Goal: Task Accomplishment & Management: Use online tool/utility

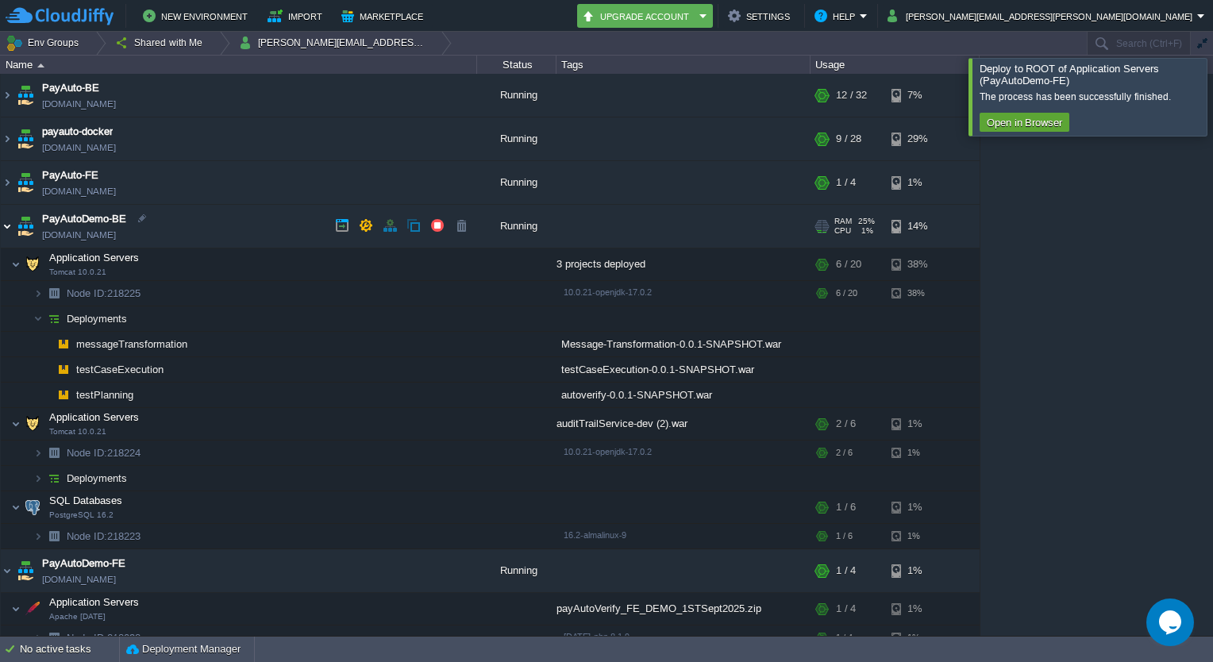
click at [3, 227] on img at bounding box center [7, 226] width 13 height 43
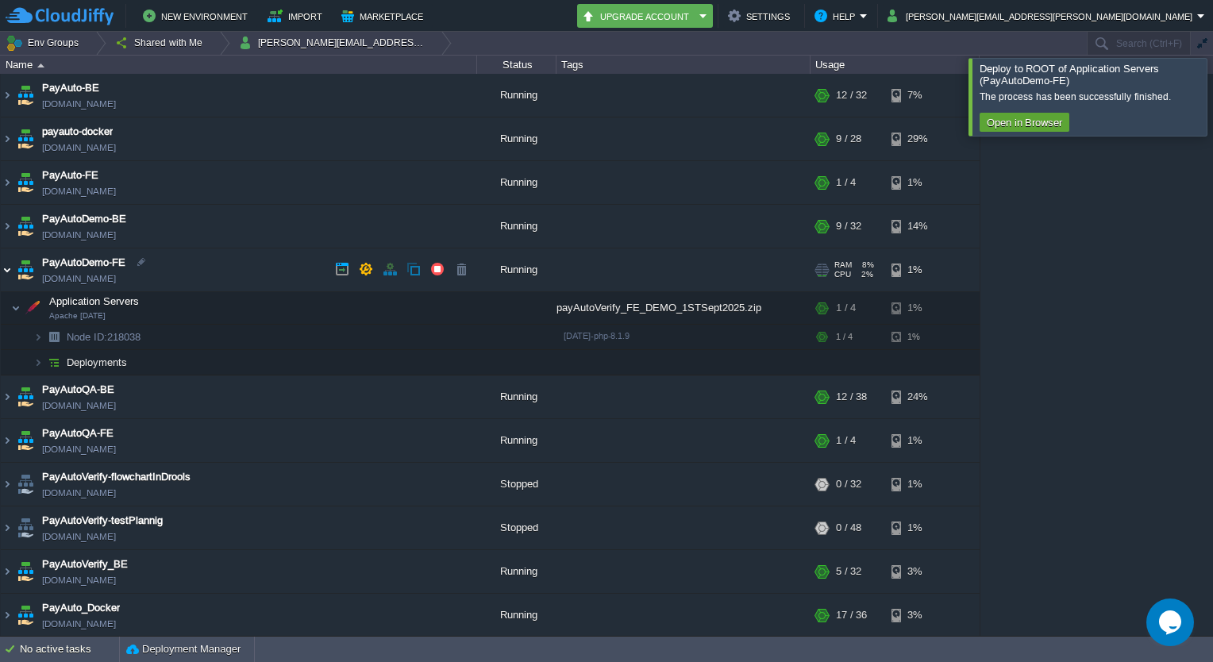
click at [10, 265] on img at bounding box center [7, 269] width 13 height 43
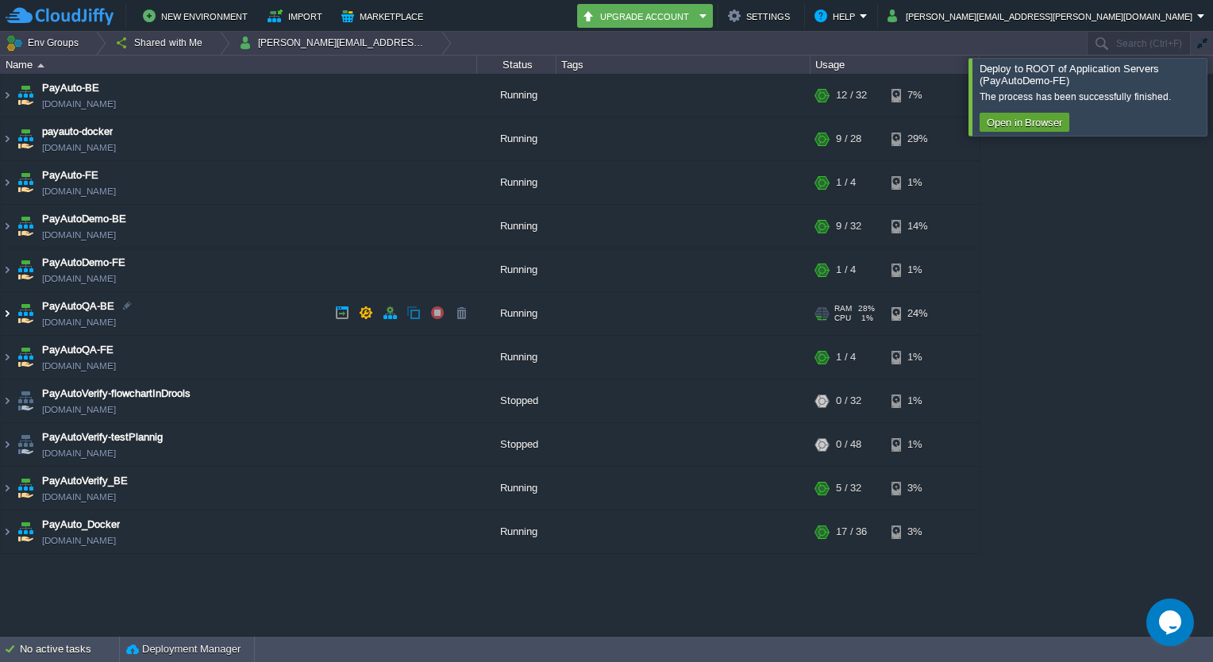
click at [6, 317] on img at bounding box center [7, 313] width 13 height 43
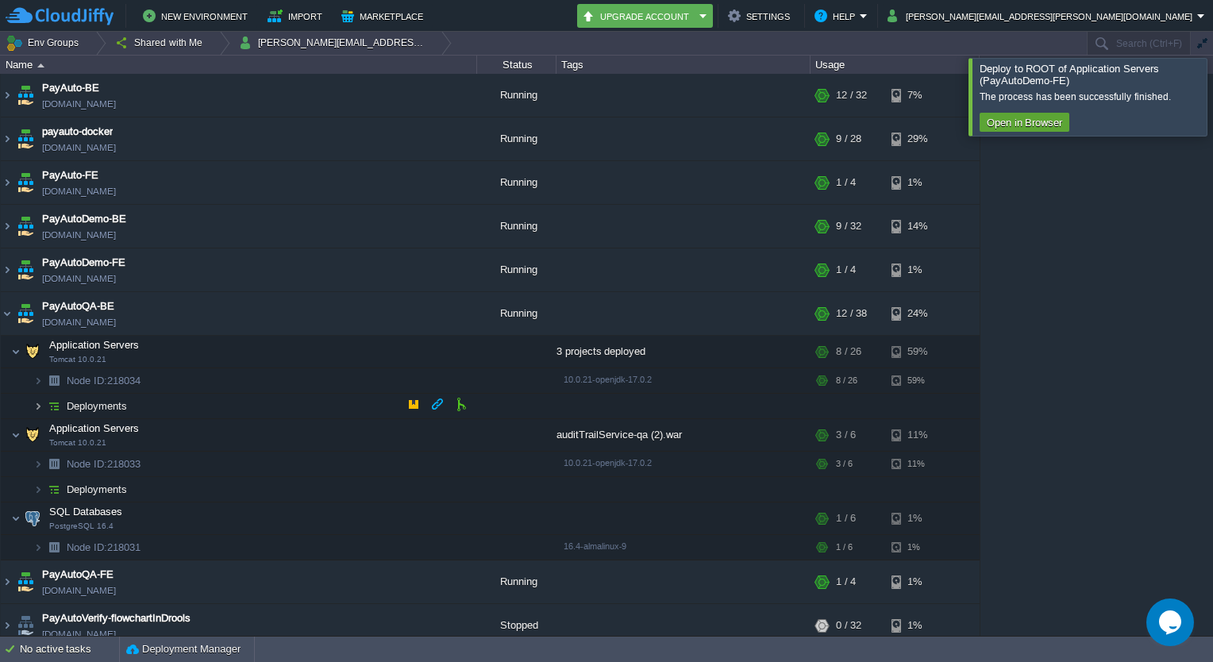
click at [35, 406] on img at bounding box center [38, 406] width 10 height 25
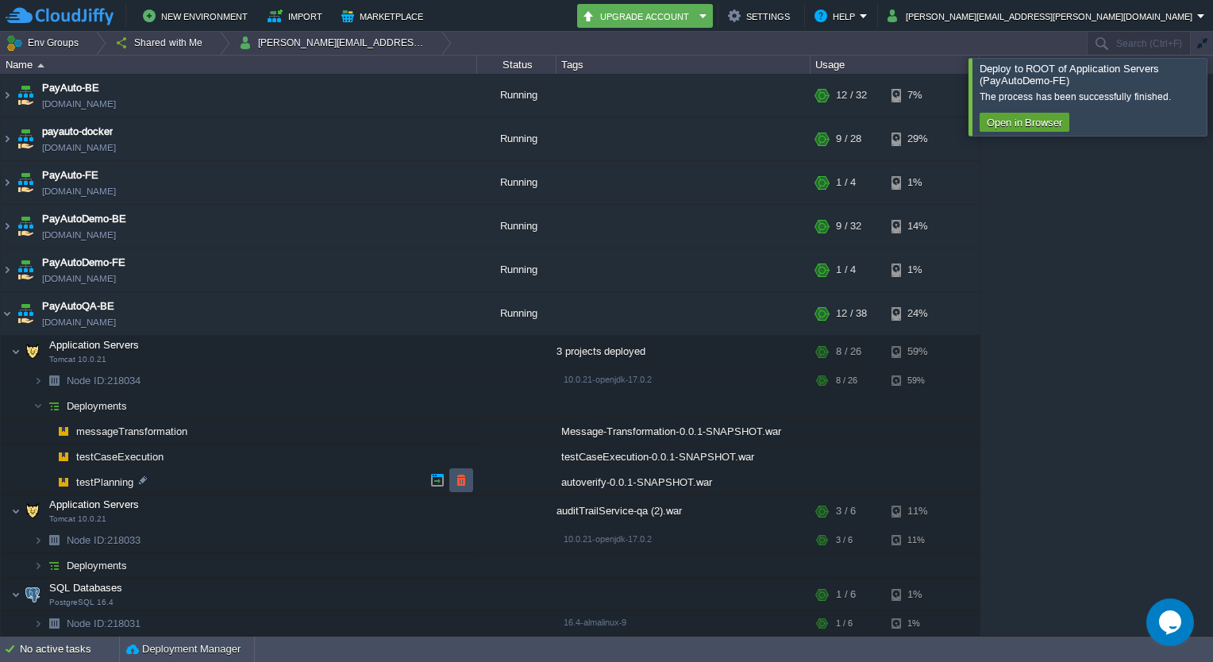
click at [460, 473] on button "button" at bounding box center [461, 480] width 14 height 14
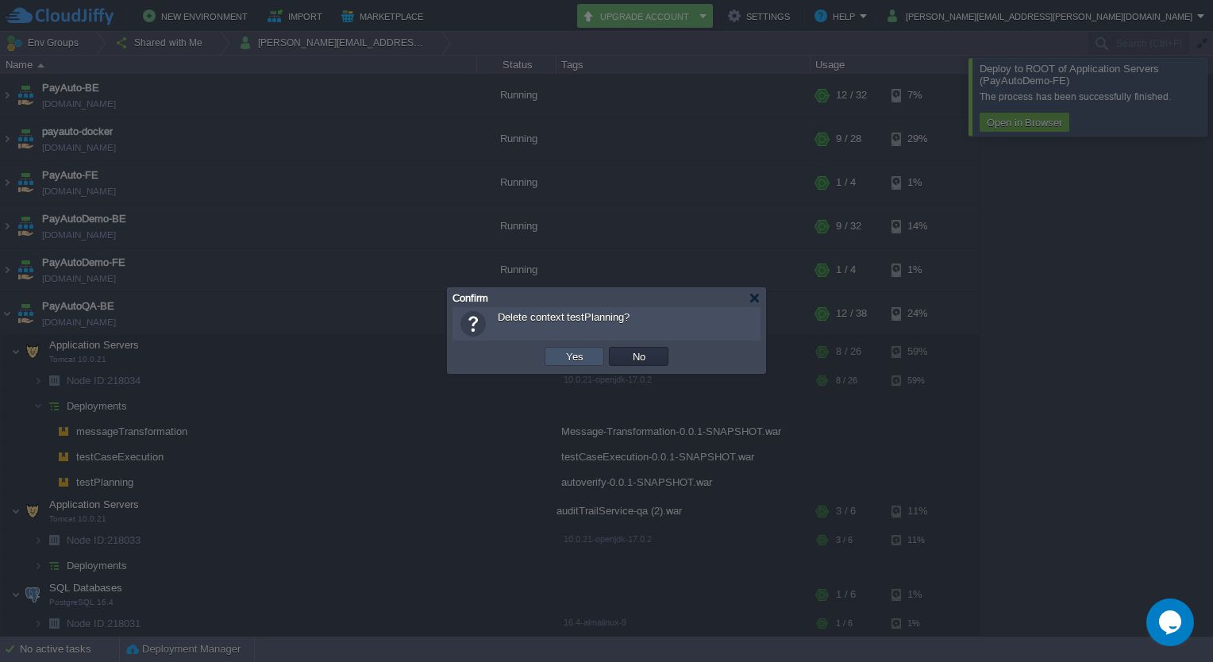
click at [565, 361] on button "Yes" at bounding box center [574, 356] width 27 height 14
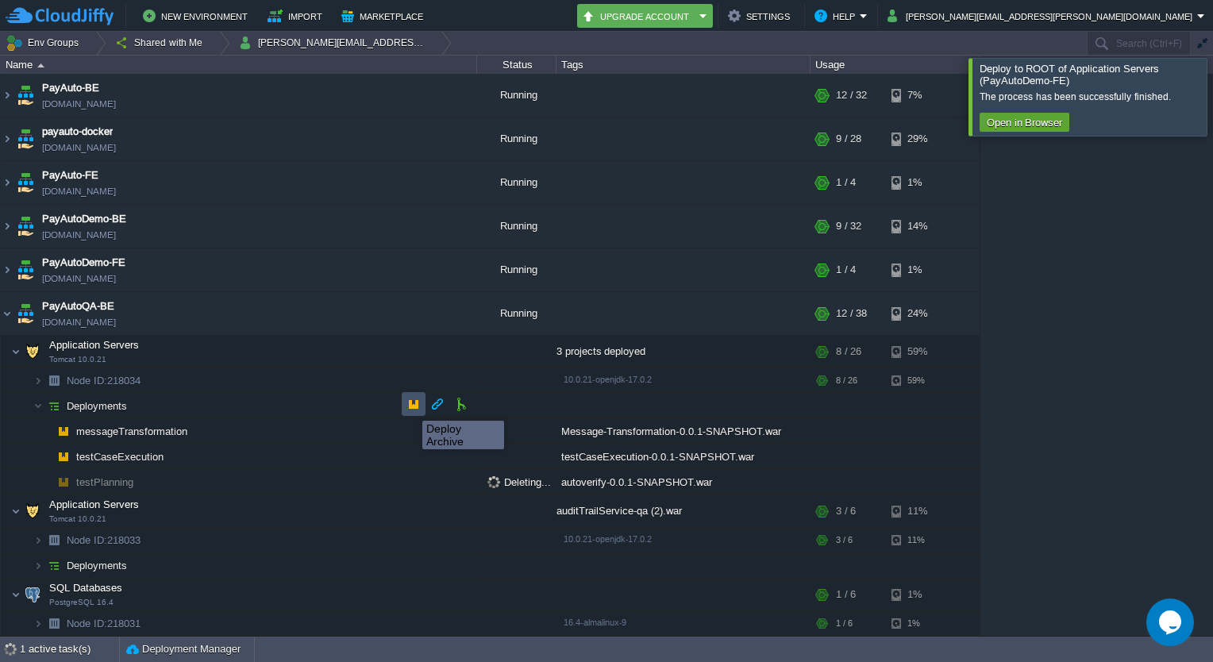
click at [410, 406] on button "button" at bounding box center [413, 404] width 14 height 14
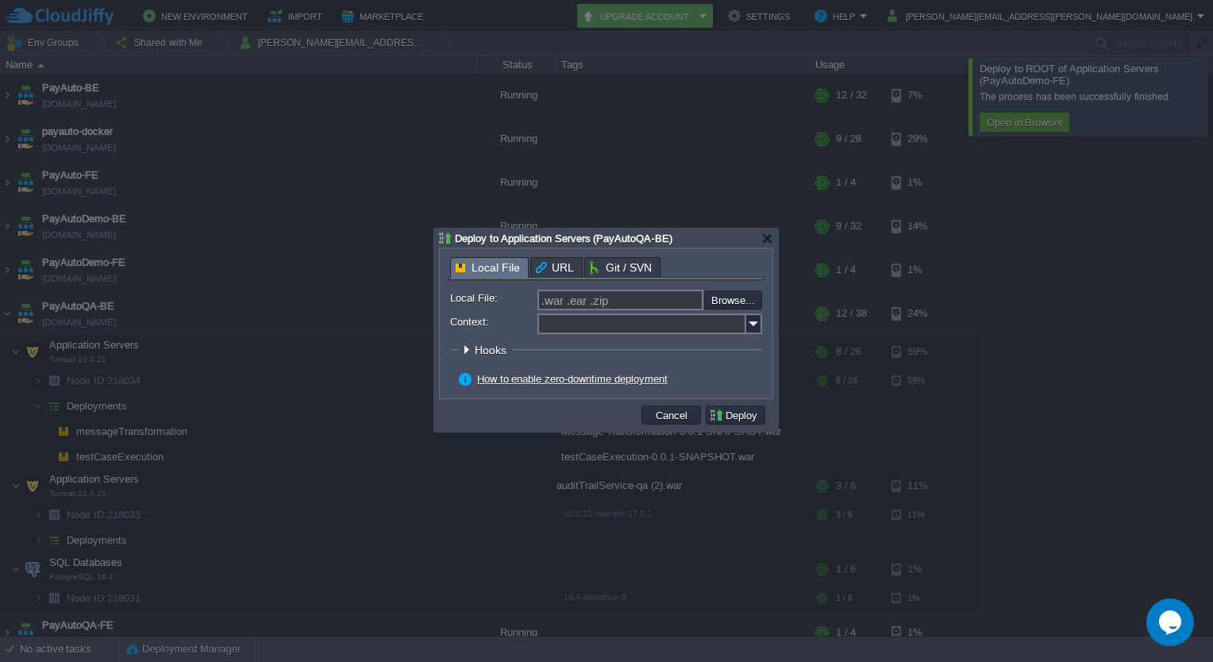
click at [659, 326] on input "Context:" at bounding box center [641, 323] width 209 height 21
type input "testPlanning"
click at [746, 294] on input "file" at bounding box center [661, 299] width 201 height 19
type input "C:\fakepath\autoverify-0.0.1-SNAPSHOT.war"
type input "autoverify-0.0.1-SNAPSHOT.war"
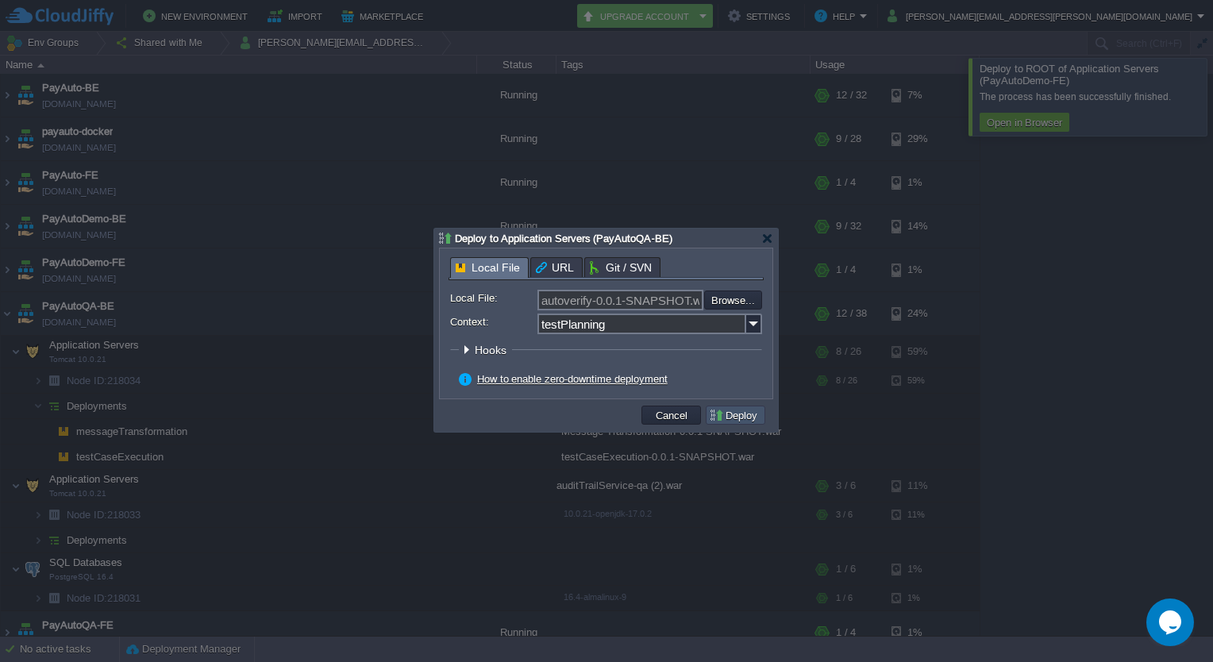
click at [730, 415] on button "Deploy" at bounding box center [735, 415] width 53 height 14
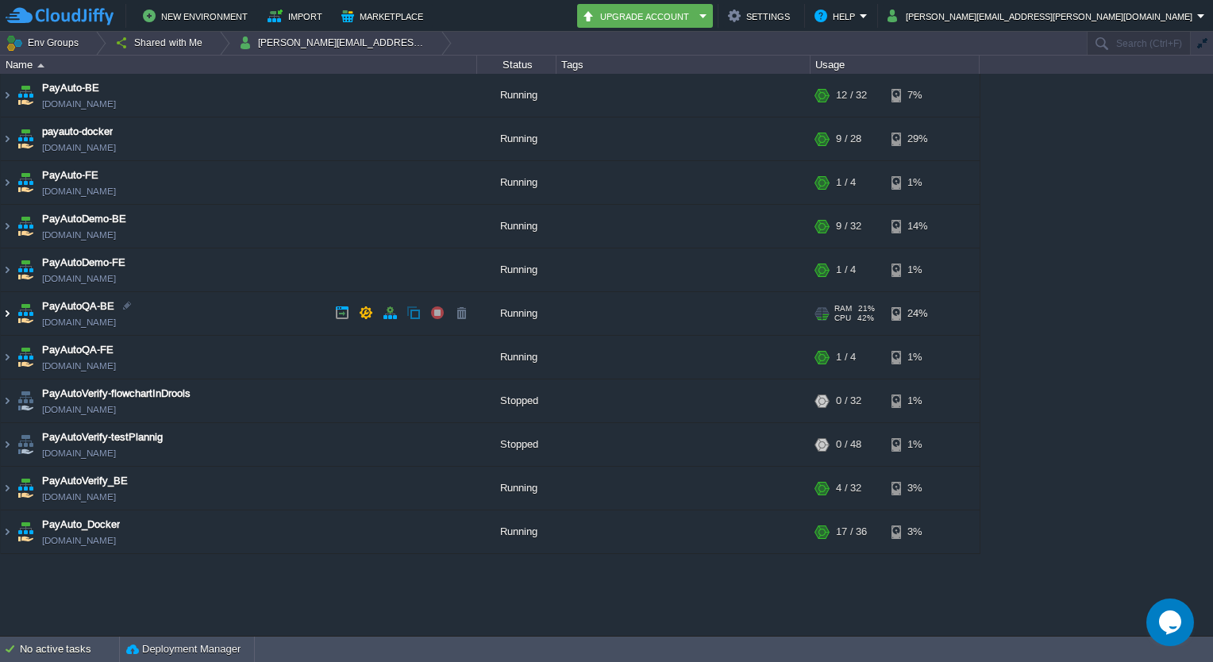
click at [3, 315] on img at bounding box center [7, 313] width 13 height 43
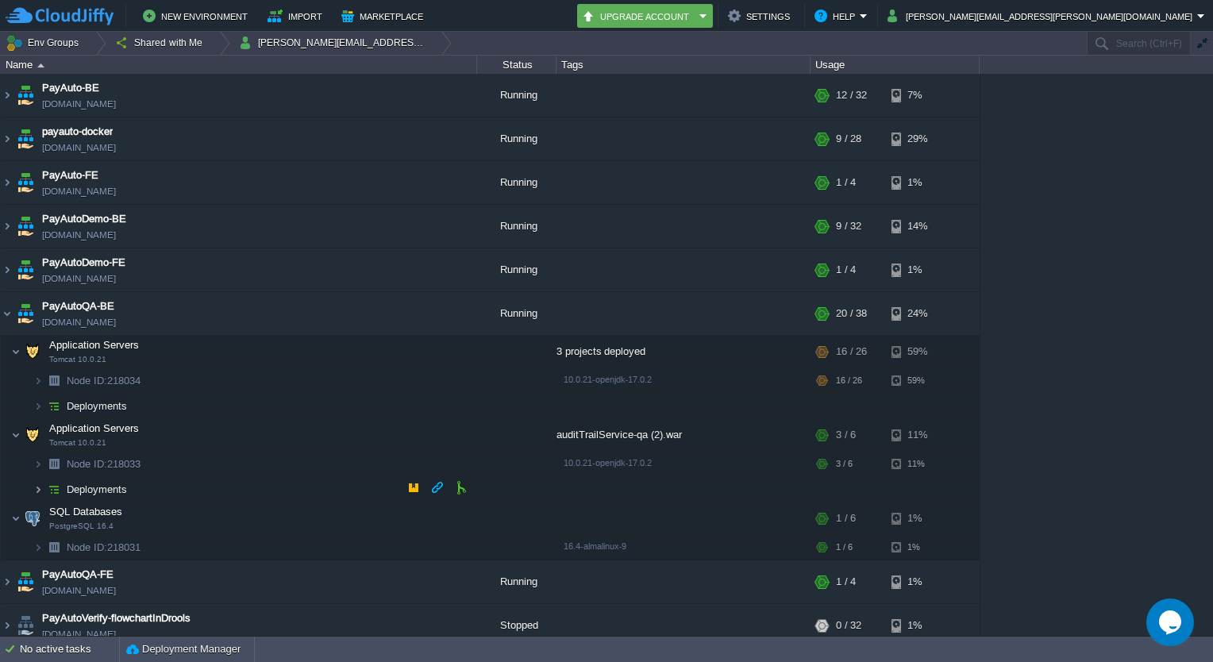
click at [37, 486] on img at bounding box center [38, 489] width 10 height 25
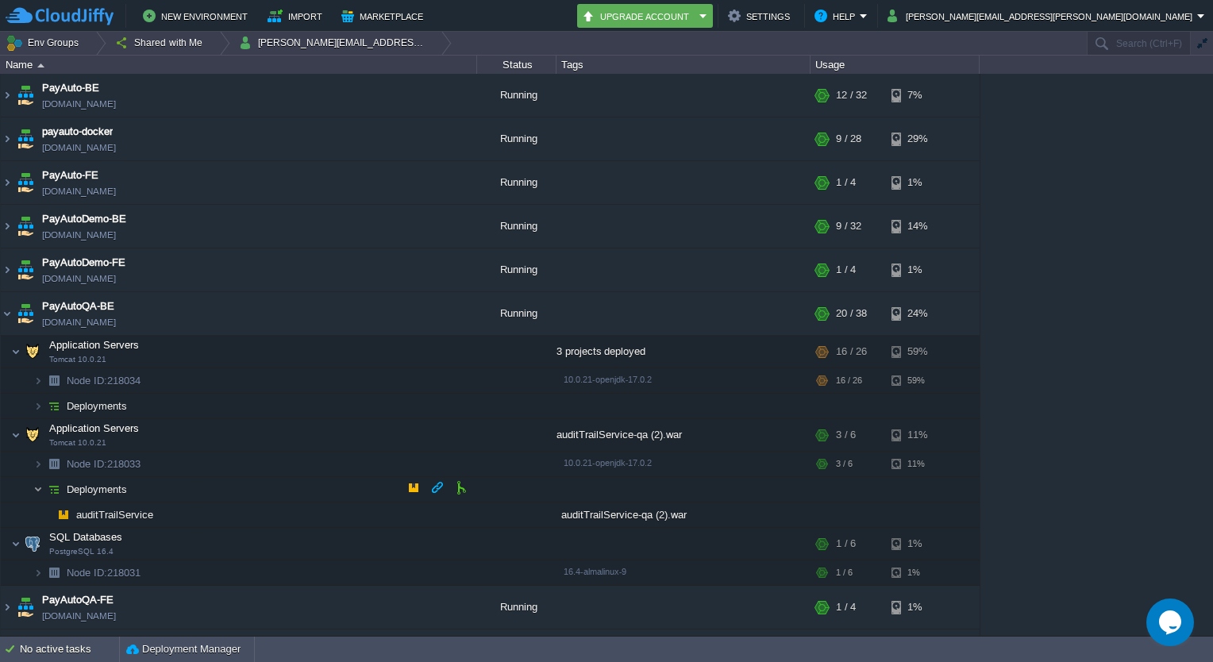
click at [37, 486] on img at bounding box center [38, 489] width 10 height 25
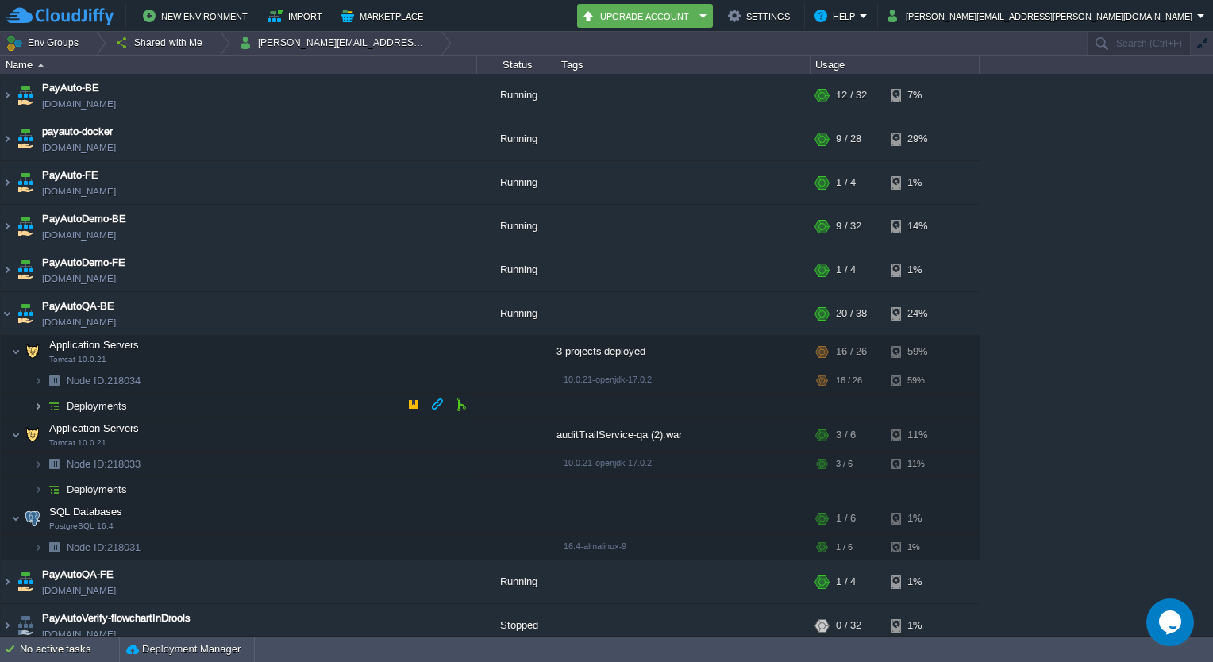
click at [38, 403] on img at bounding box center [38, 406] width 10 height 25
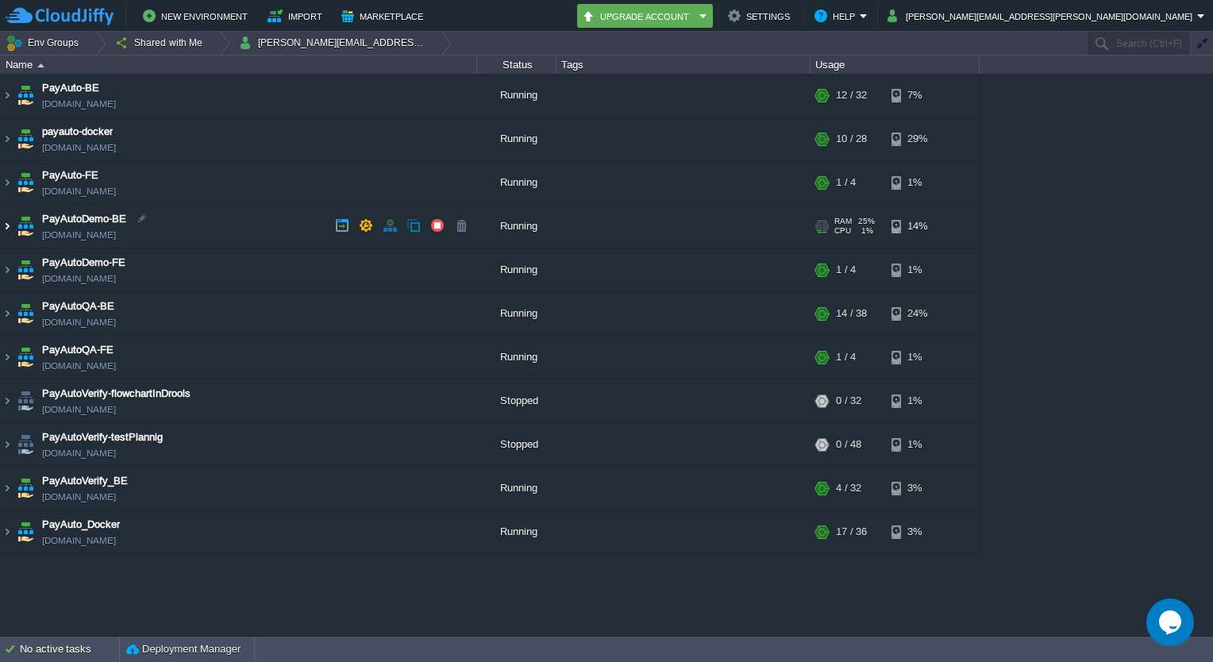
click at [10, 227] on img at bounding box center [7, 226] width 13 height 43
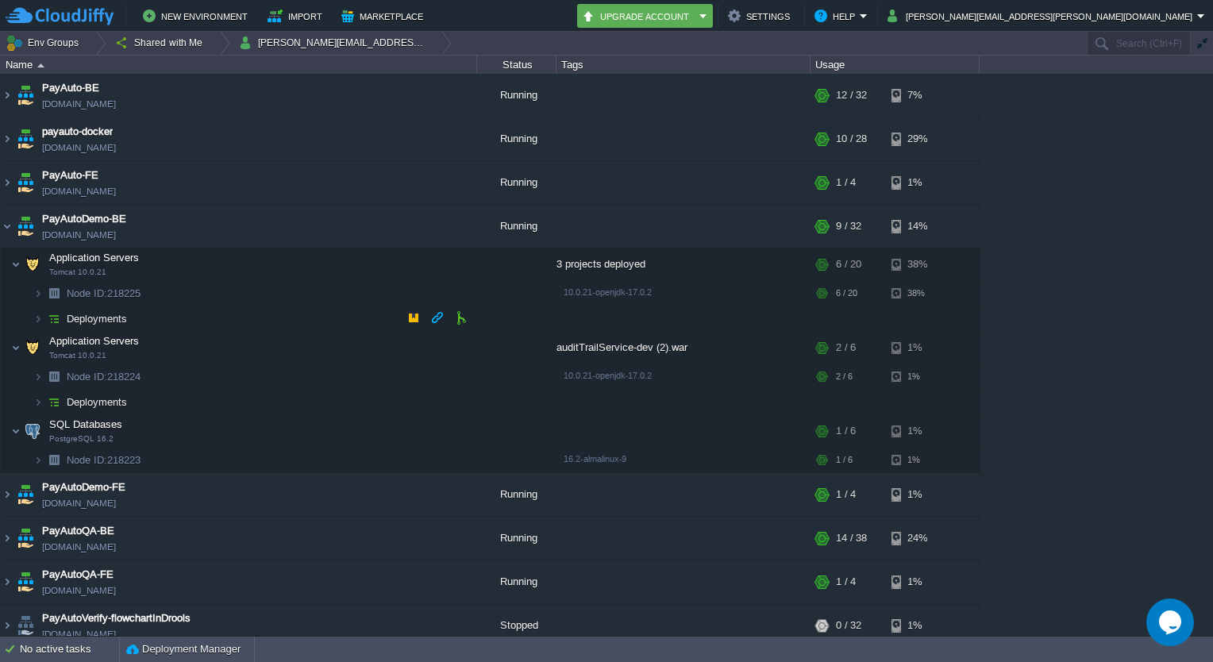
click at [32, 314] on img at bounding box center [22, 313] width 22 height 14
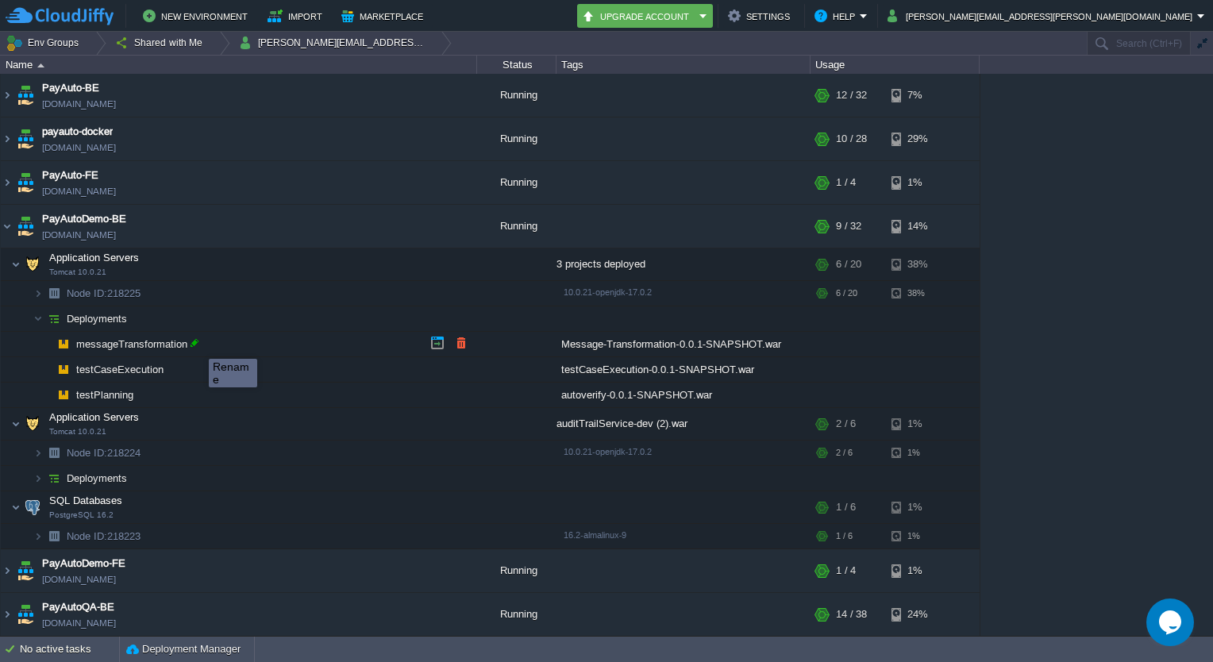
click at [197, 344] on div at bounding box center [194, 343] width 14 height 14
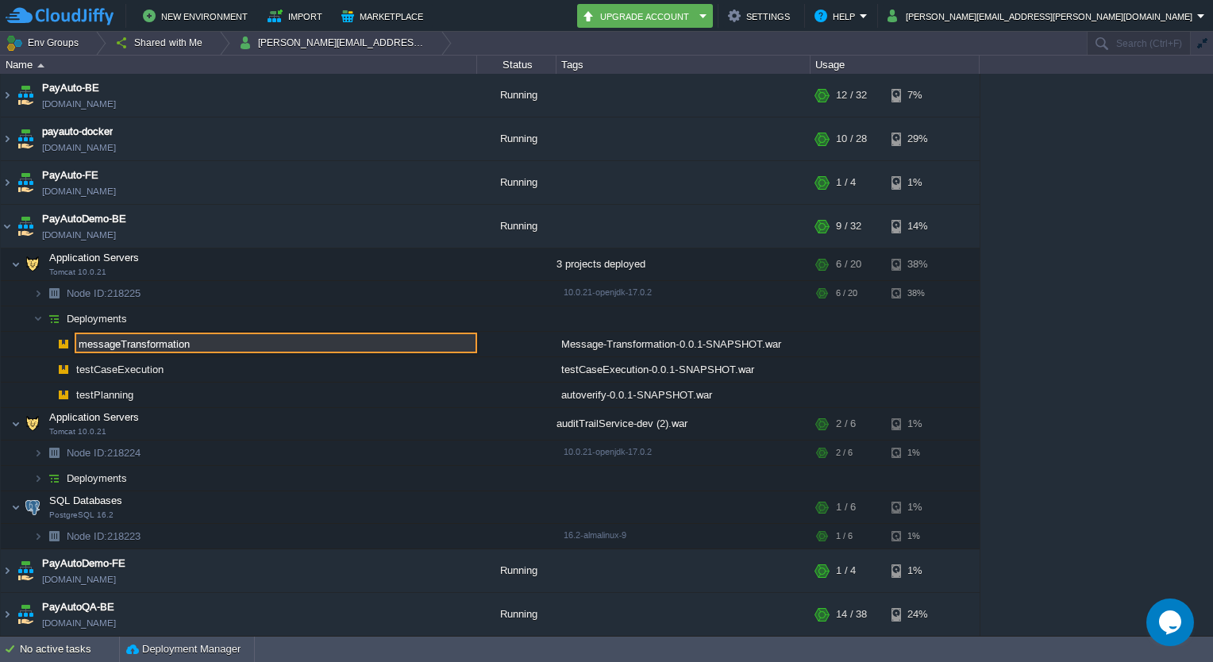
click at [202, 341] on input "messageTransformation" at bounding box center [276, 343] width 402 height 21
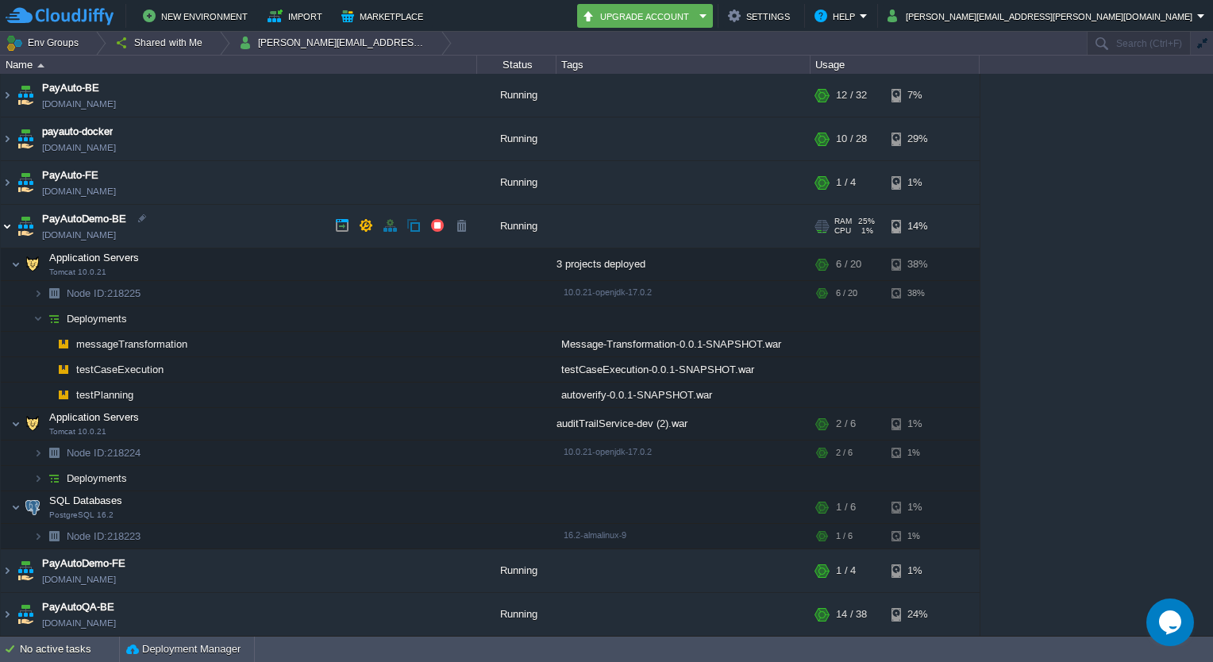
click at [2, 218] on img at bounding box center [7, 226] width 13 height 43
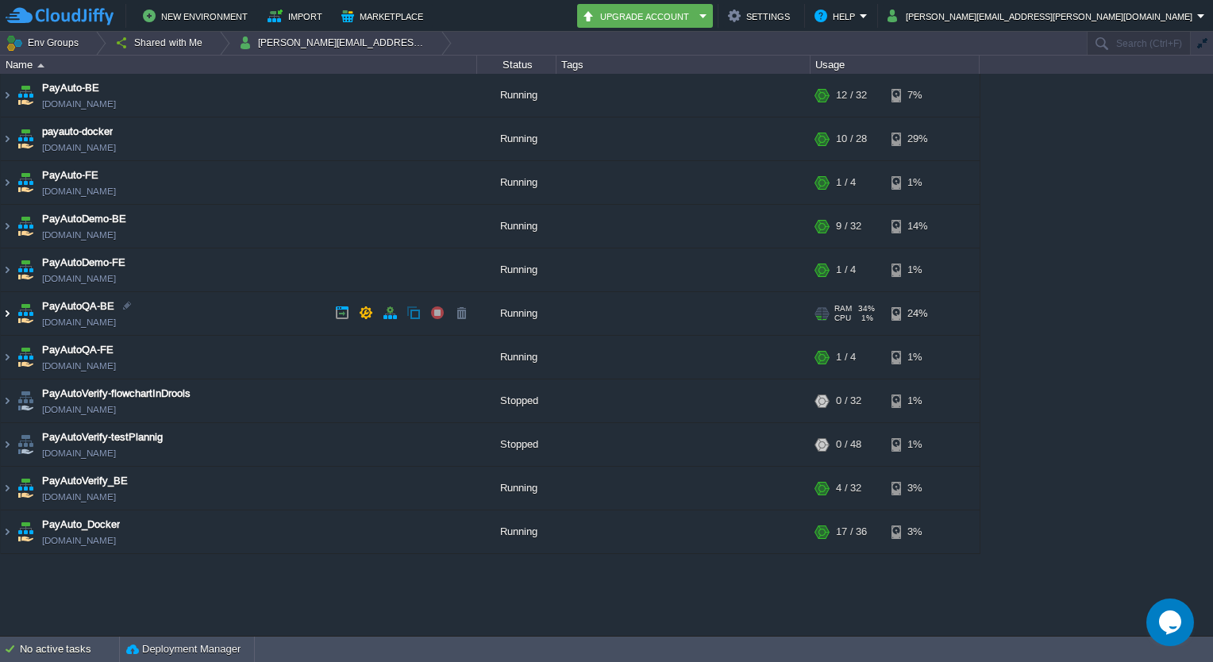
click at [7, 310] on img at bounding box center [7, 313] width 13 height 43
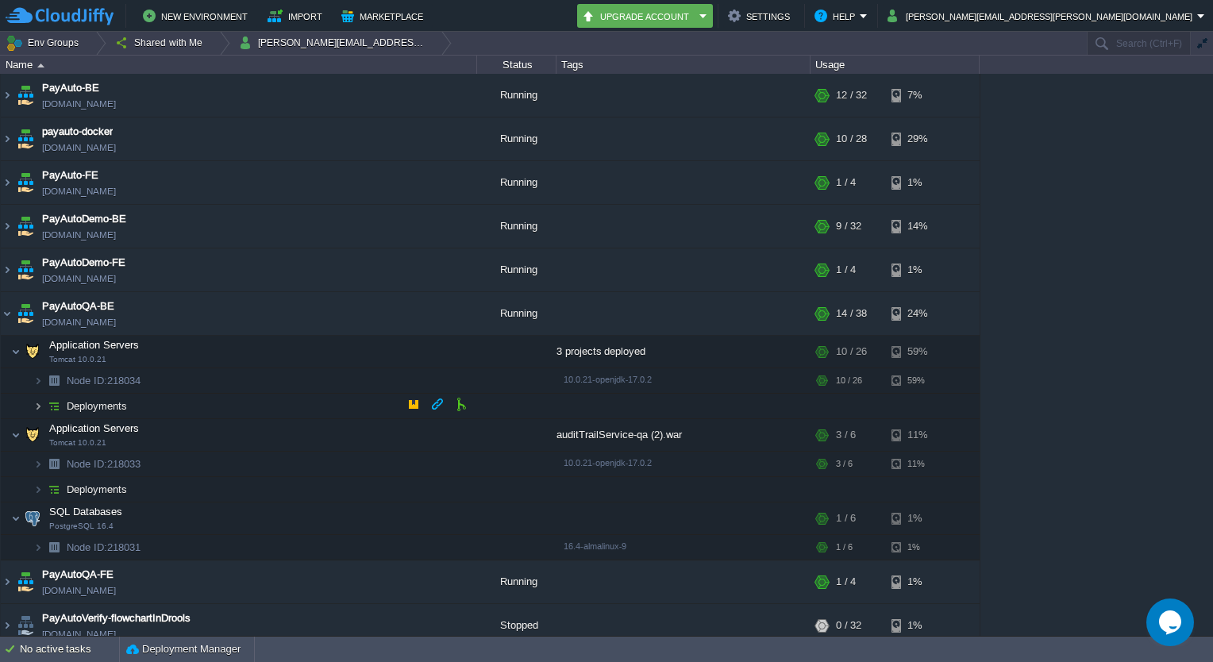
click at [35, 405] on img at bounding box center [38, 406] width 10 height 25
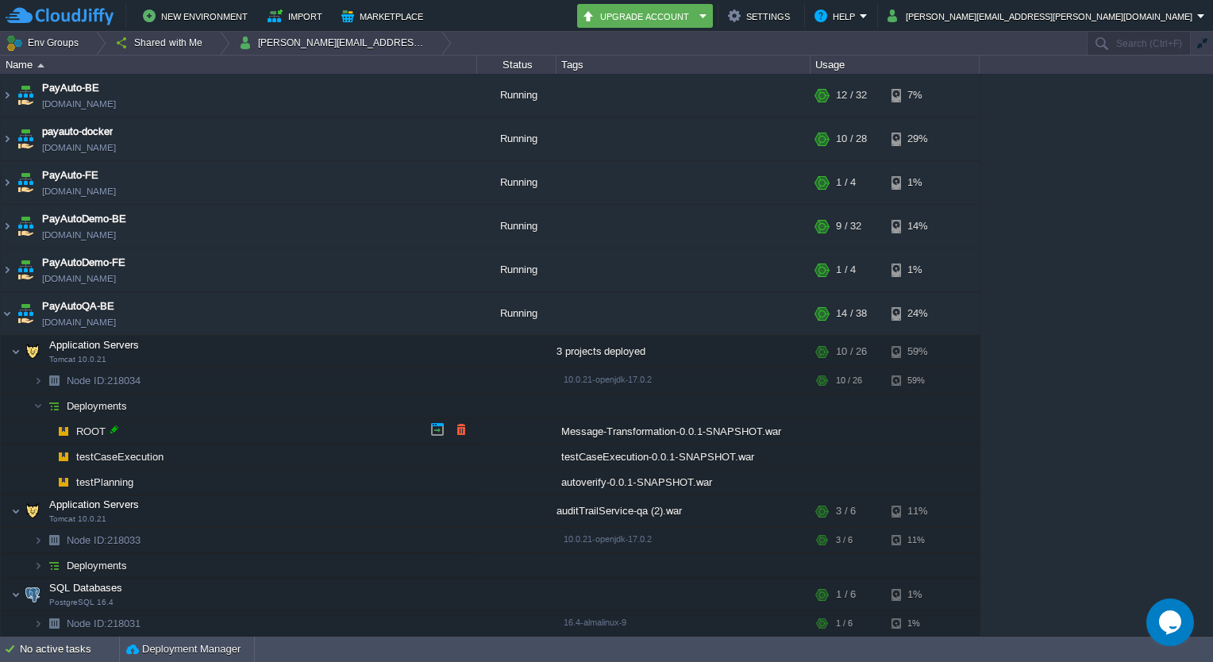
click at [111, 431] on div at bounding box center [114, 429] width 14 height 14
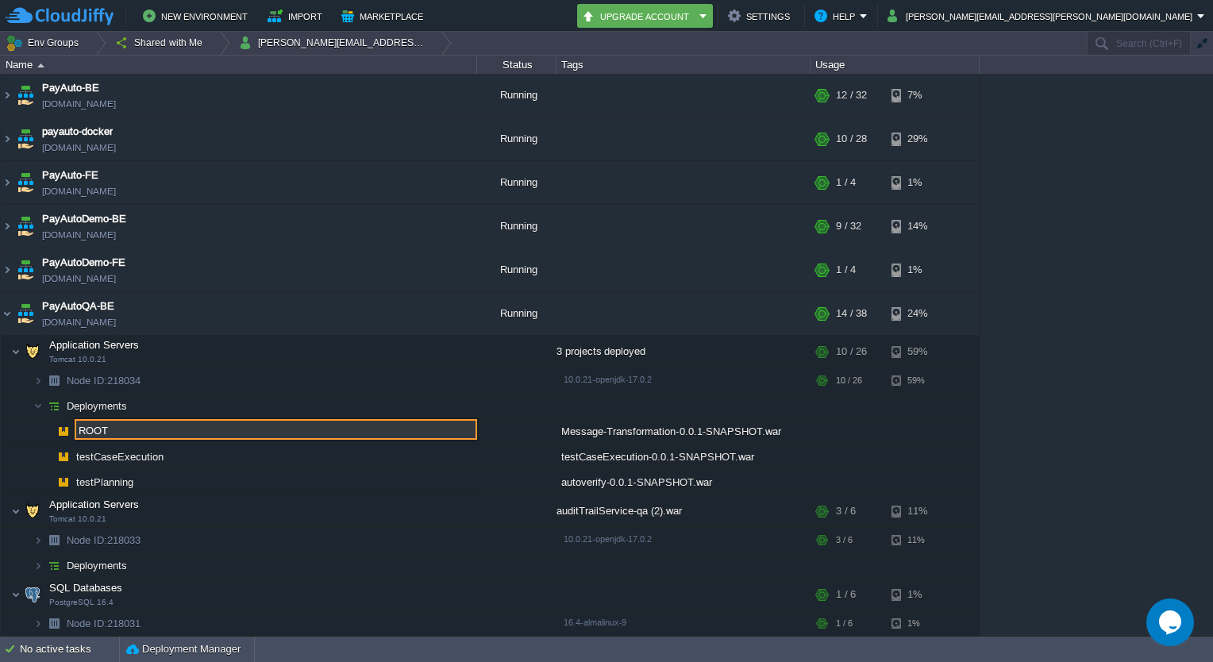
paste input "messageTransformation"
type input "messageTransformation"
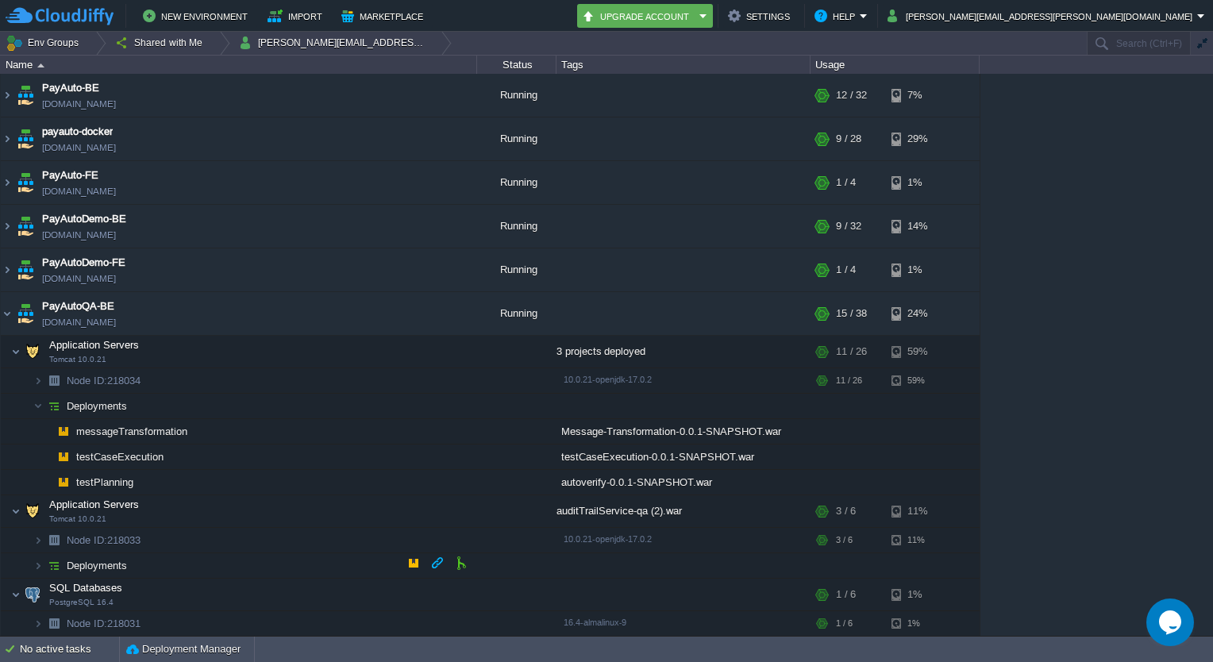
scroll to position [216, 0]
